Goal: Transaction & Acquisition: Purchase product/service

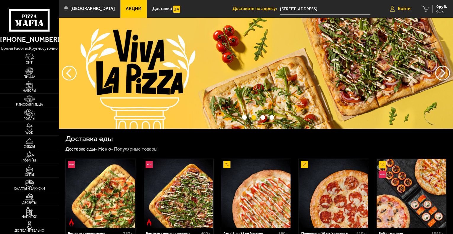
click at [406, 9] on span "Войти" at bounding box center [404, 9] width 13 height 4
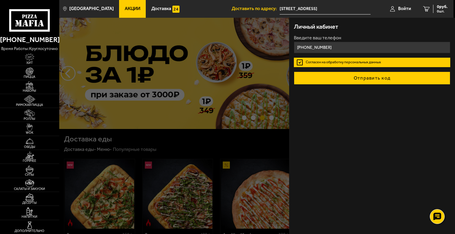
type input "[PHONE_NUMBER]"
click at [363, 77] on button "Отправить код" at bounding box center [372, 78] width 156 height 13
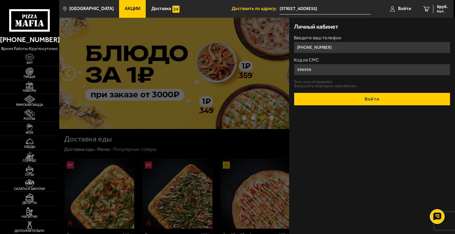
type input "596956"
click at [364, 96] on button "Войти" at bounding box center [372, 99] width 156 height 13
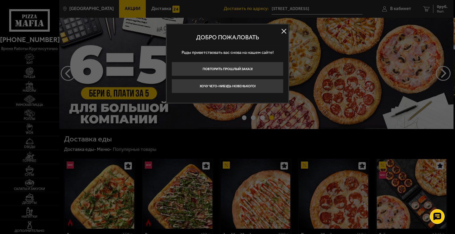
click at [283, 32] on button at bounding box center [283, 31] width 9 height 9
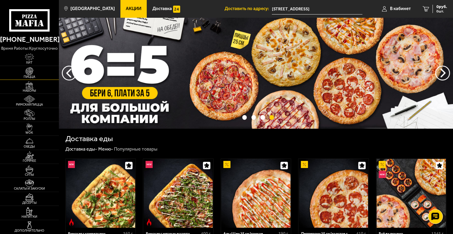
click at [32, 72] on img at bounding box center [29, 71] width 18 height 8
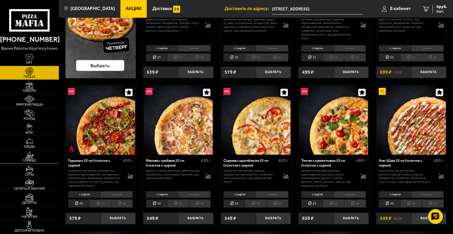
scroll to position [148, 0]
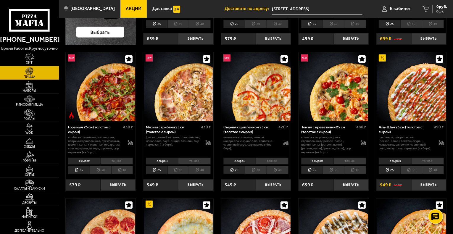
click at [31, 73] on img at bounding box center [29, 71] width 18 height 8
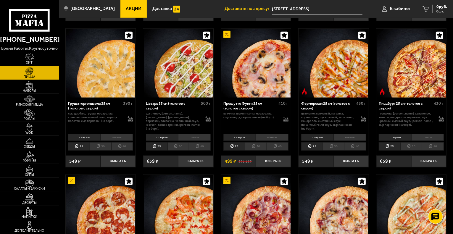
scroll to position [533, 0]
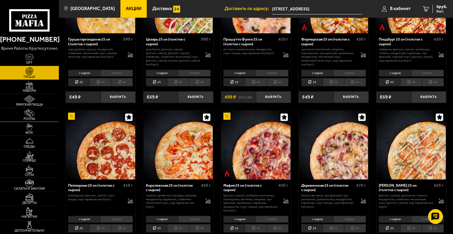
click at [25, 112] on img at bounding box center [29, 113] width 18 height 8
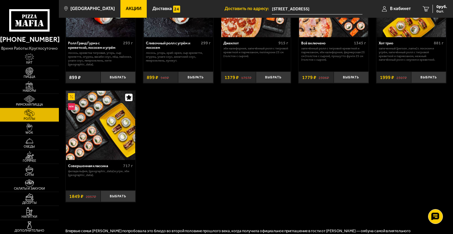
scroll to position [355, 0]
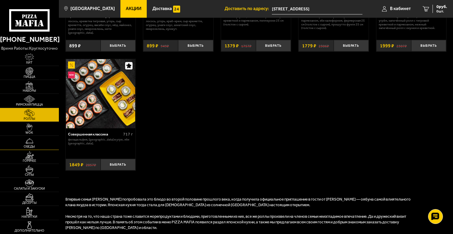
click at [30, 141] on img at bounding box center [29, 141] width 18 height 8
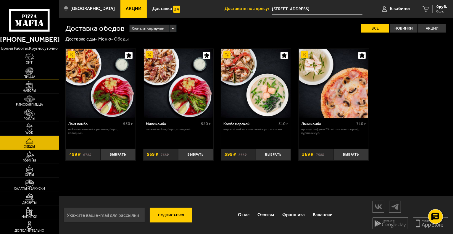
click at [31, 74] on img at bounding box center [29, 71] width 18 height 8
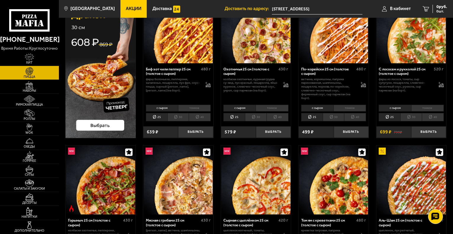
scroll to position [30, 0]
